Goal: Task Accomplishment & Management: Manage account settings

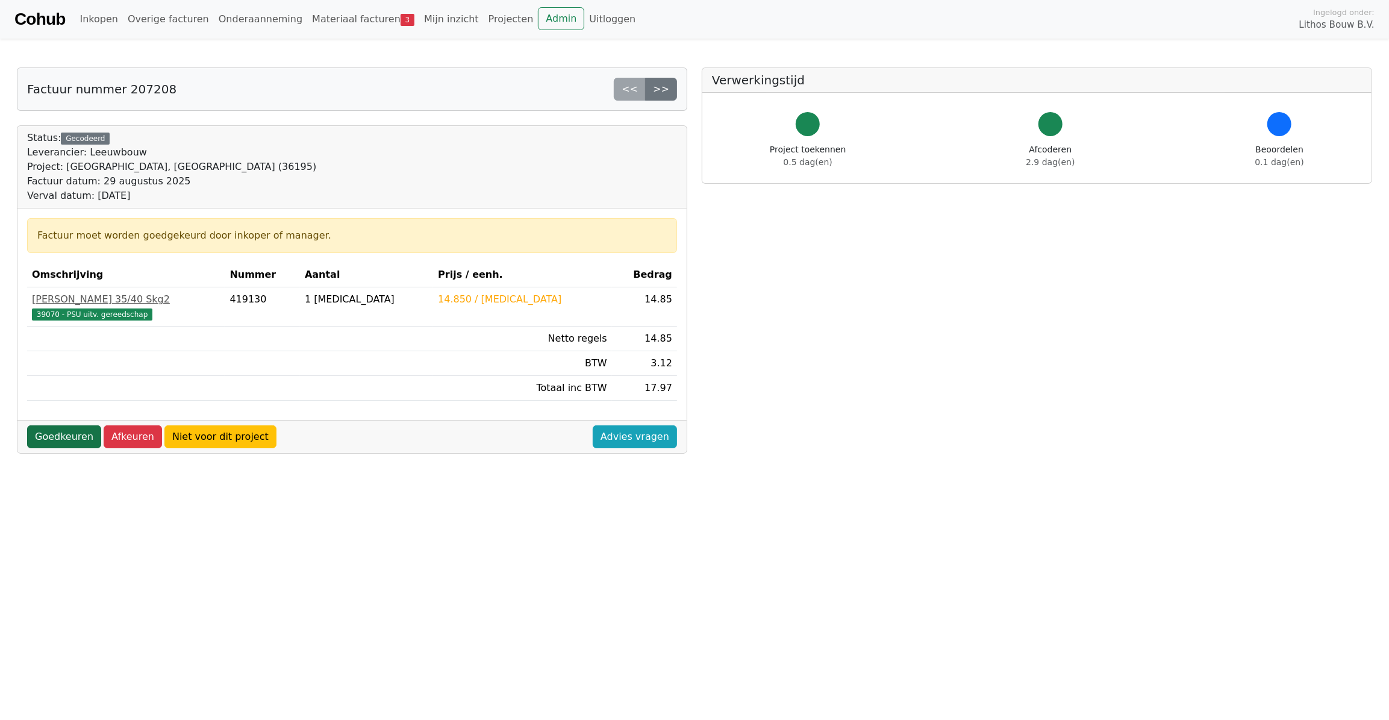
click at [48, 425] on link "Goedkeuren" at bounding box center [64, 436] width 74 height 23
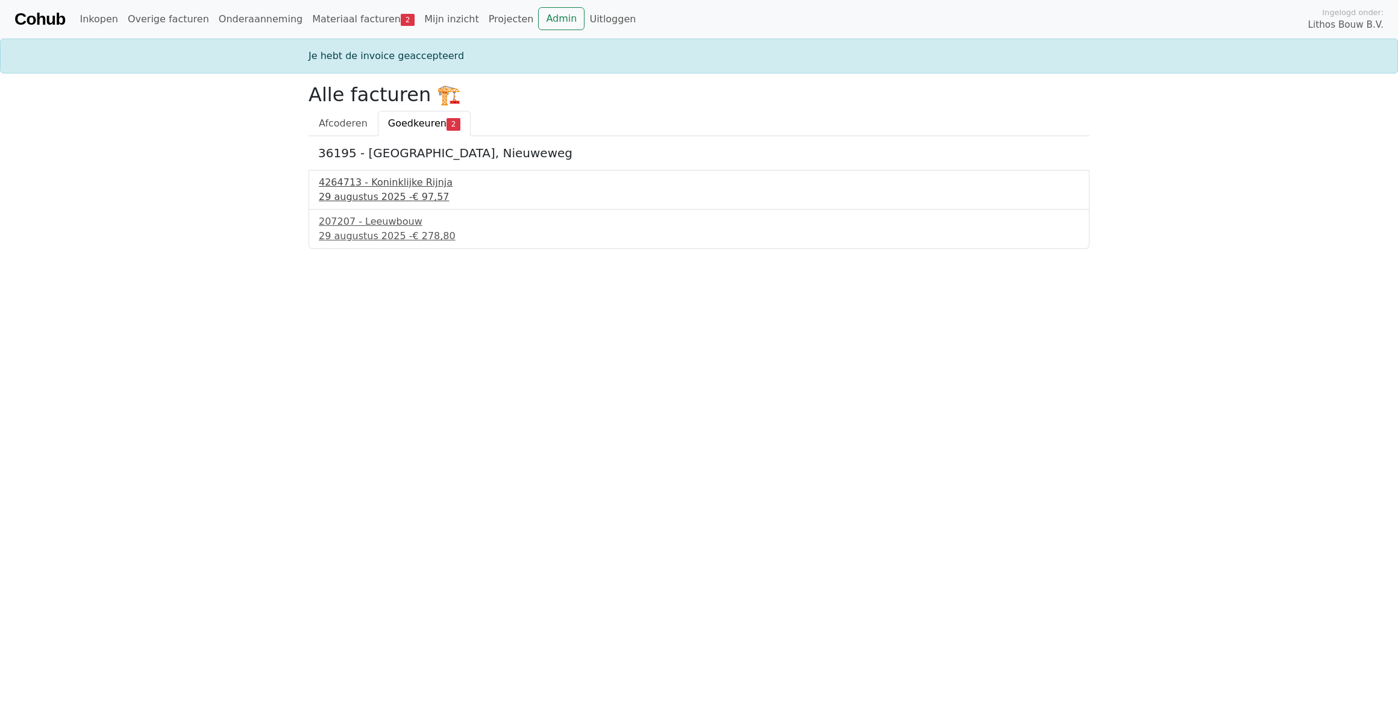
click at [373, 192] on div "29 augustus 2025 - € 97,57" at bounding box center [699, 197] width 760 height 14
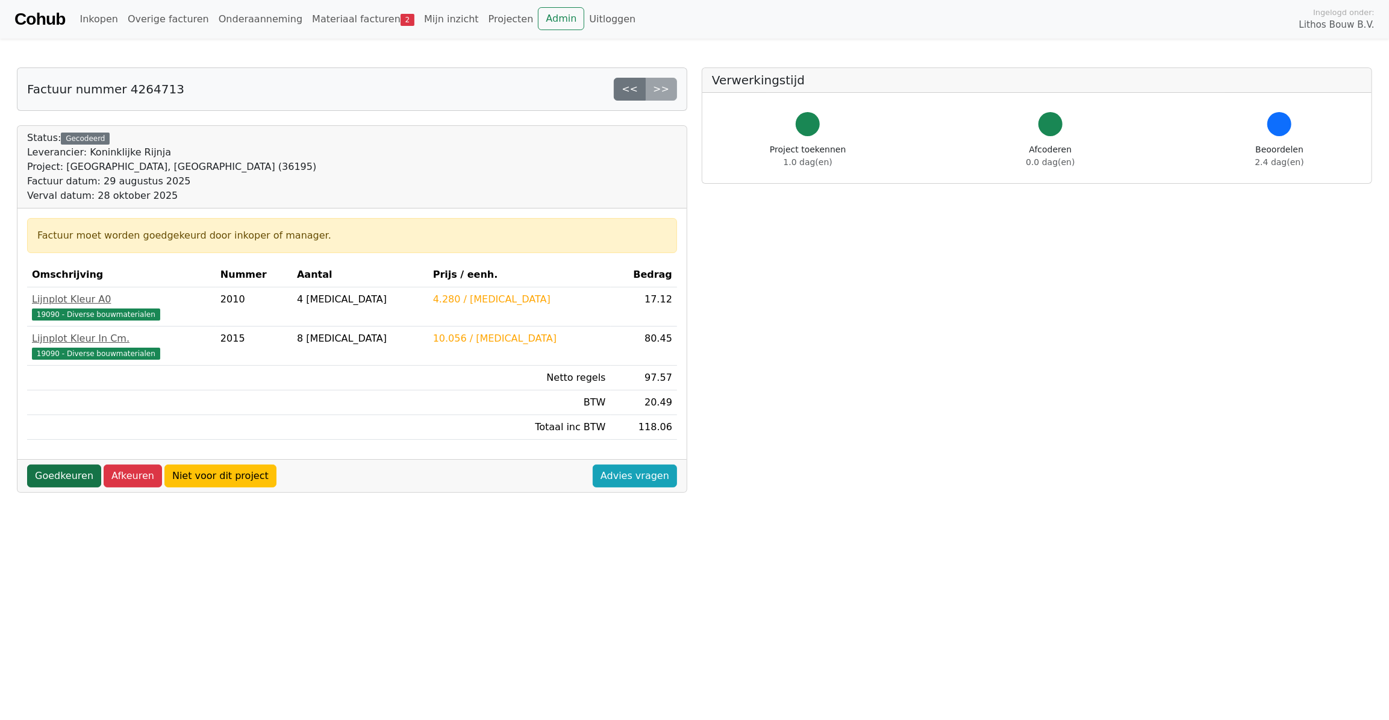
click at [54, 475] on link "Goedkeuren" at bounding box center [64, 476] width 74 height 23
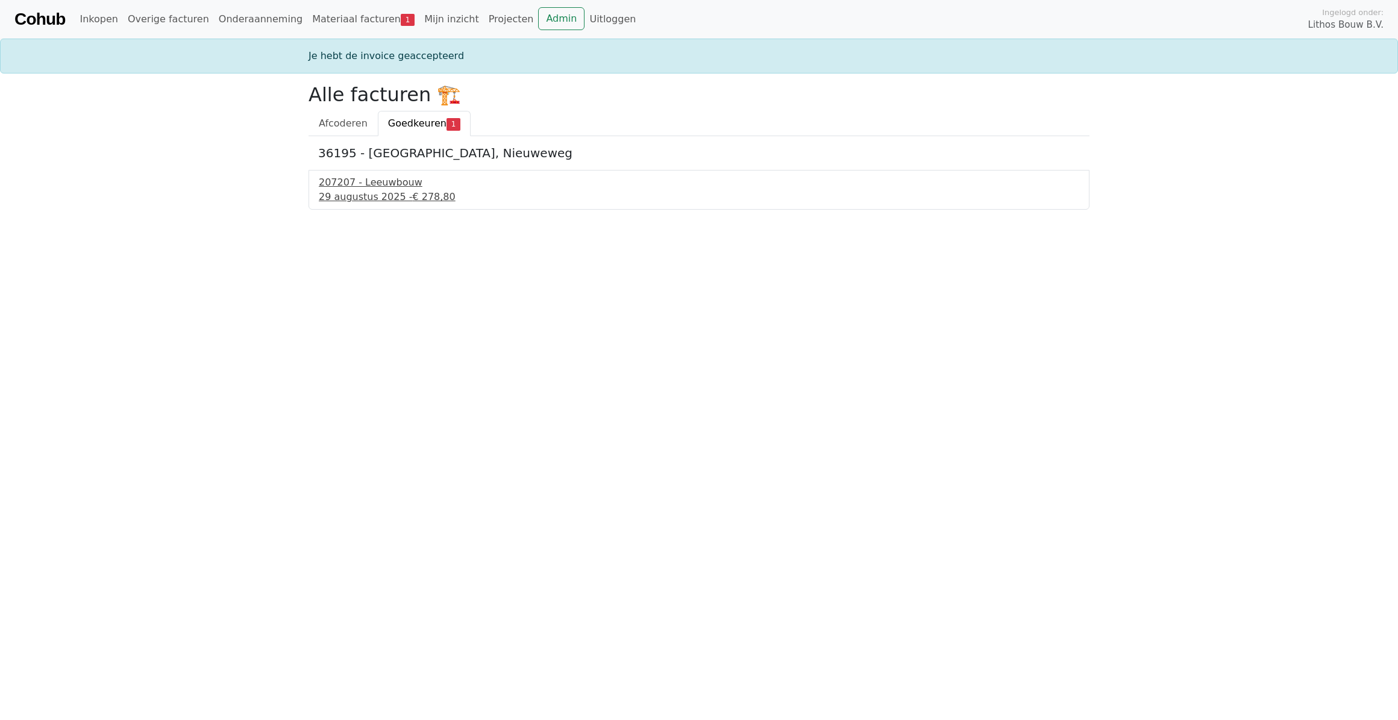
click at [362, 188] on div "207207 - Leeuwbouw" at bounding box center [699, 182] width 760 height 14
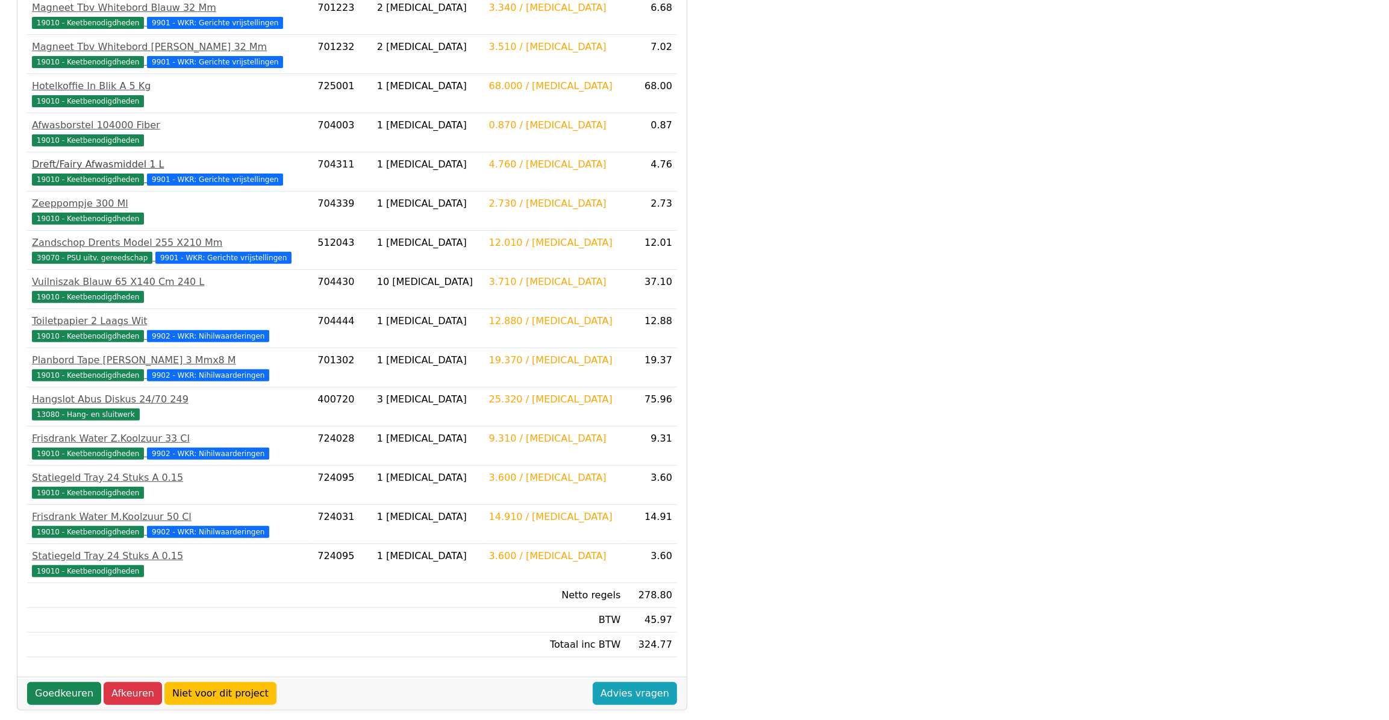
scroll to position [308, 0]
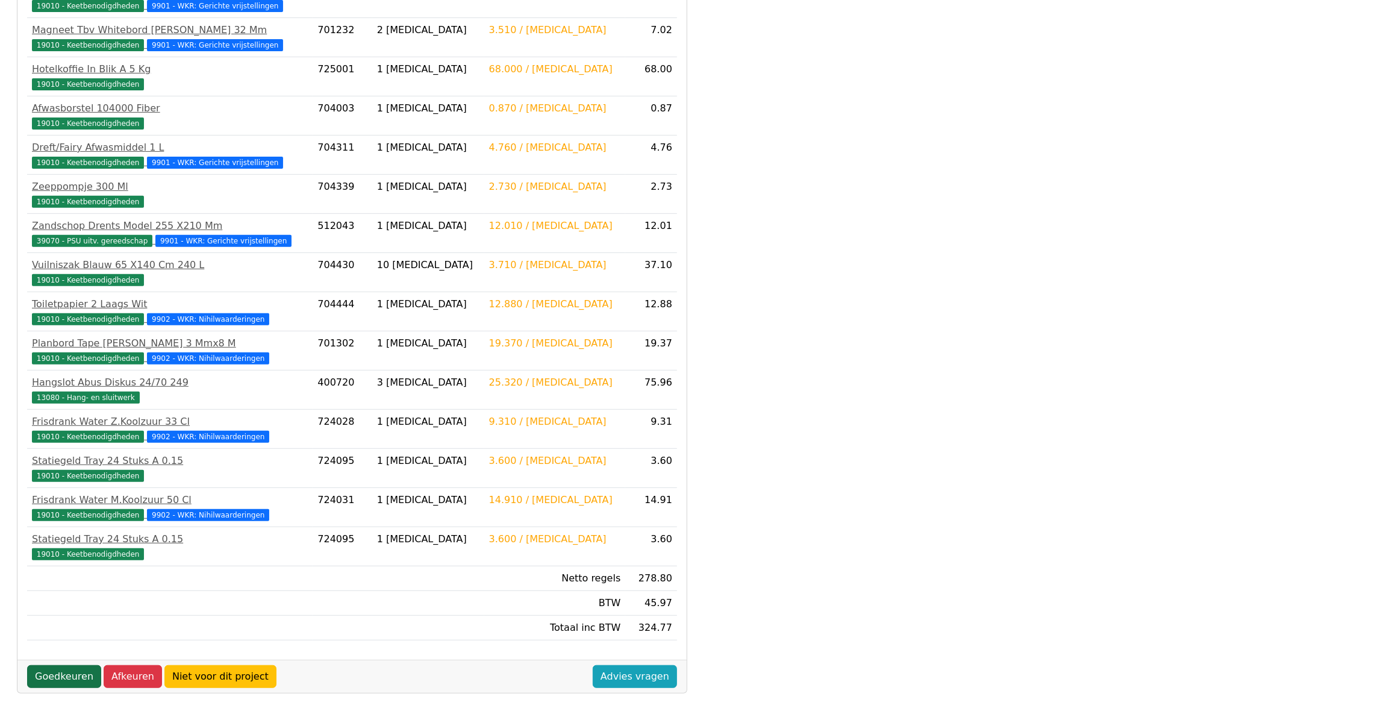
click at [60, 675] on link "Goedkeuren" at bounding box center [64, 676] width 74 height 23
